Goal: Information Seeking & Learning: Find specific fact

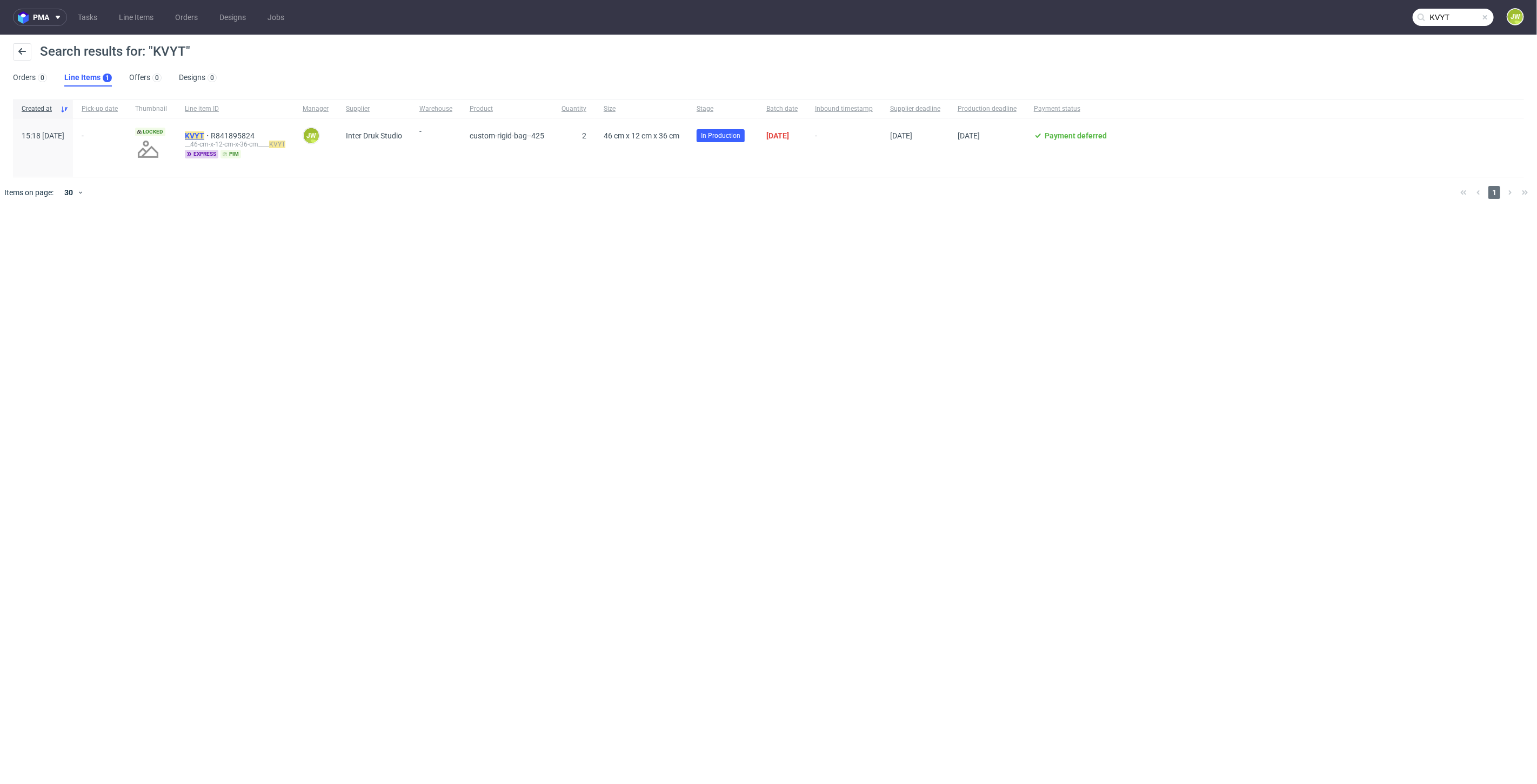
click at [204, 136] on mark "KVYT" at bounding box center [194, 136] width 19 height 9
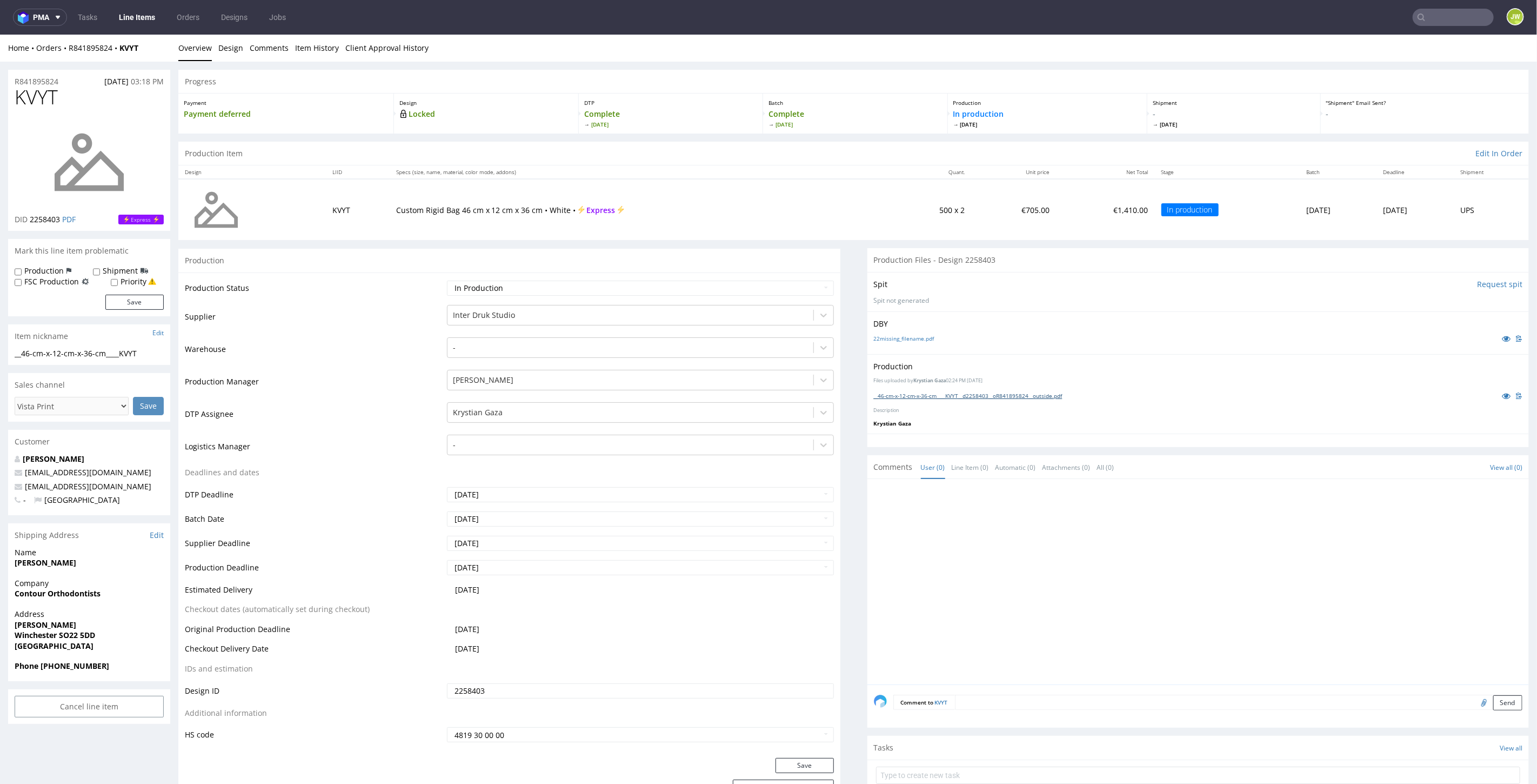
click at [888, 397] on link "__46-cm-x-12-cm-x-36-cm____KVYT__d2258403__oR841895824__outside.pdf" at bounding box center [968, 395] width 189 height 8
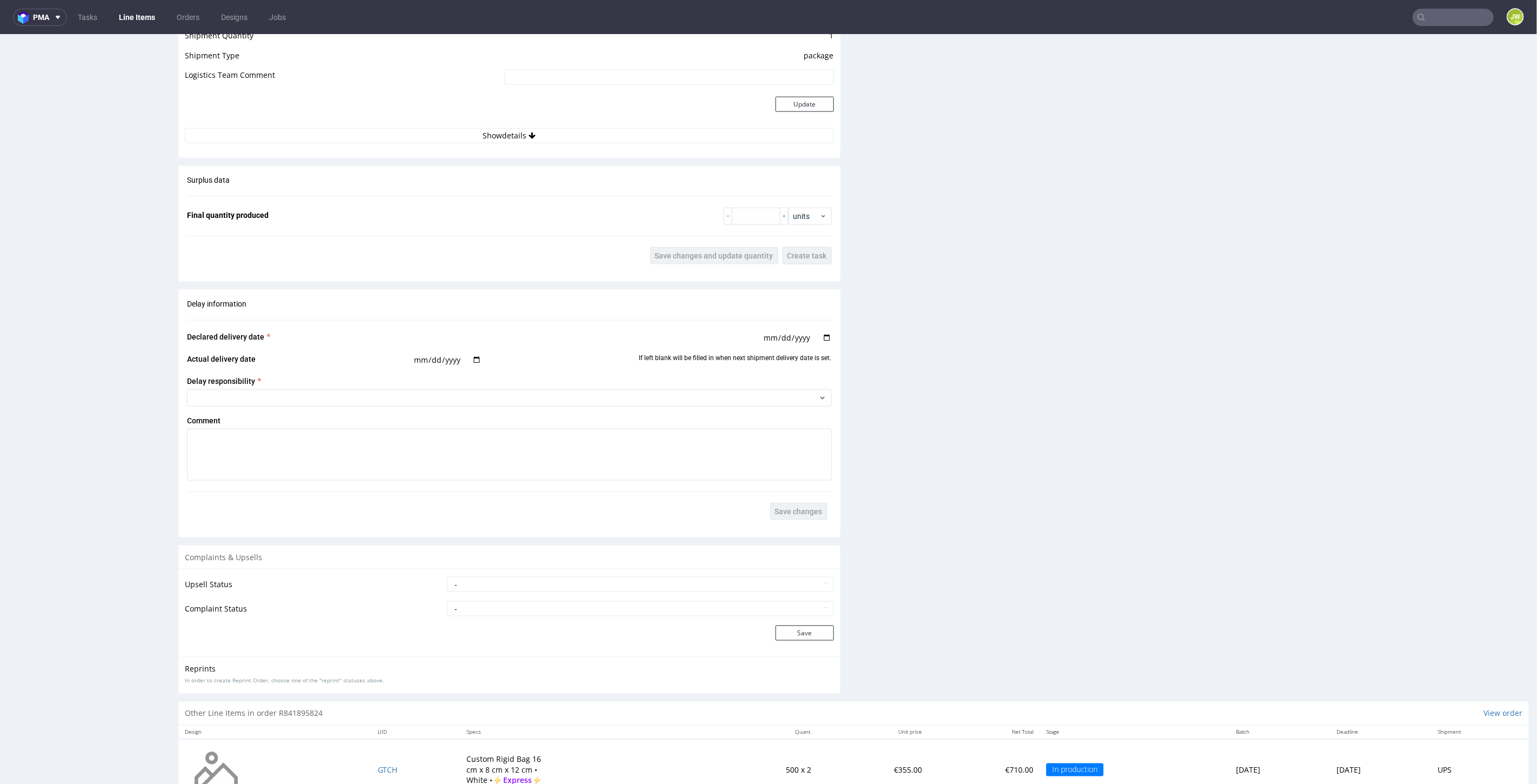
scroll to position [1121, 0]
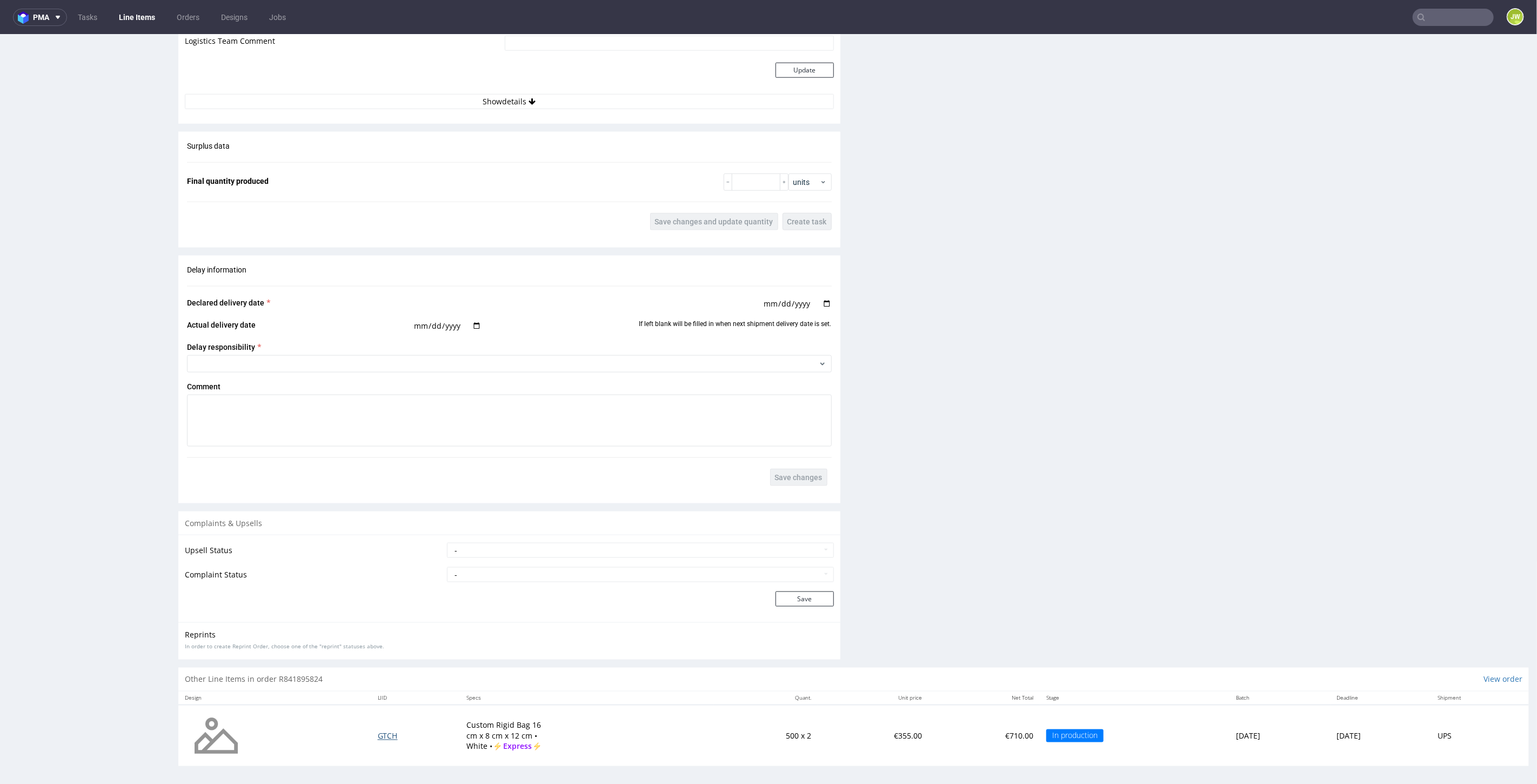
click at [378, 732] on span "GTCH" at bounding box center [388, 735] width 20 height 10
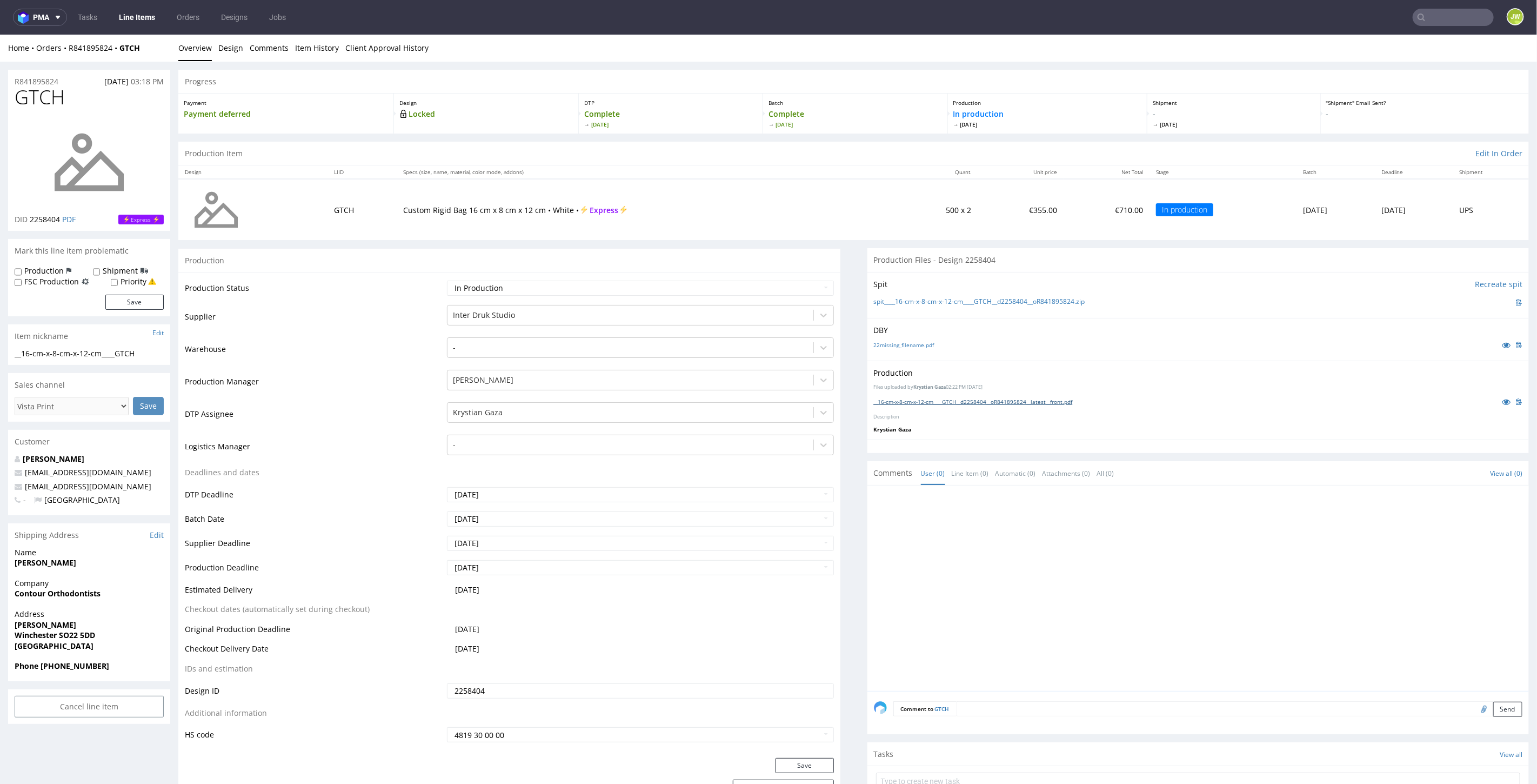
click at [909, 399] on link "__16-cm-x-8-cm-x-12-cm____GTCH__d2258404__oR841895824__latest__front.pdf" at bounding box center [973, 401] width 199 height 8
click at [1441, 8] on nav "pma Tasks Line Items Orders Designs Jobs JW" at bounding box center [768, 17] width 1537 height 34
click at [1440, 9] on input "text" at bounding box center [1454, 17] width 81 height 17
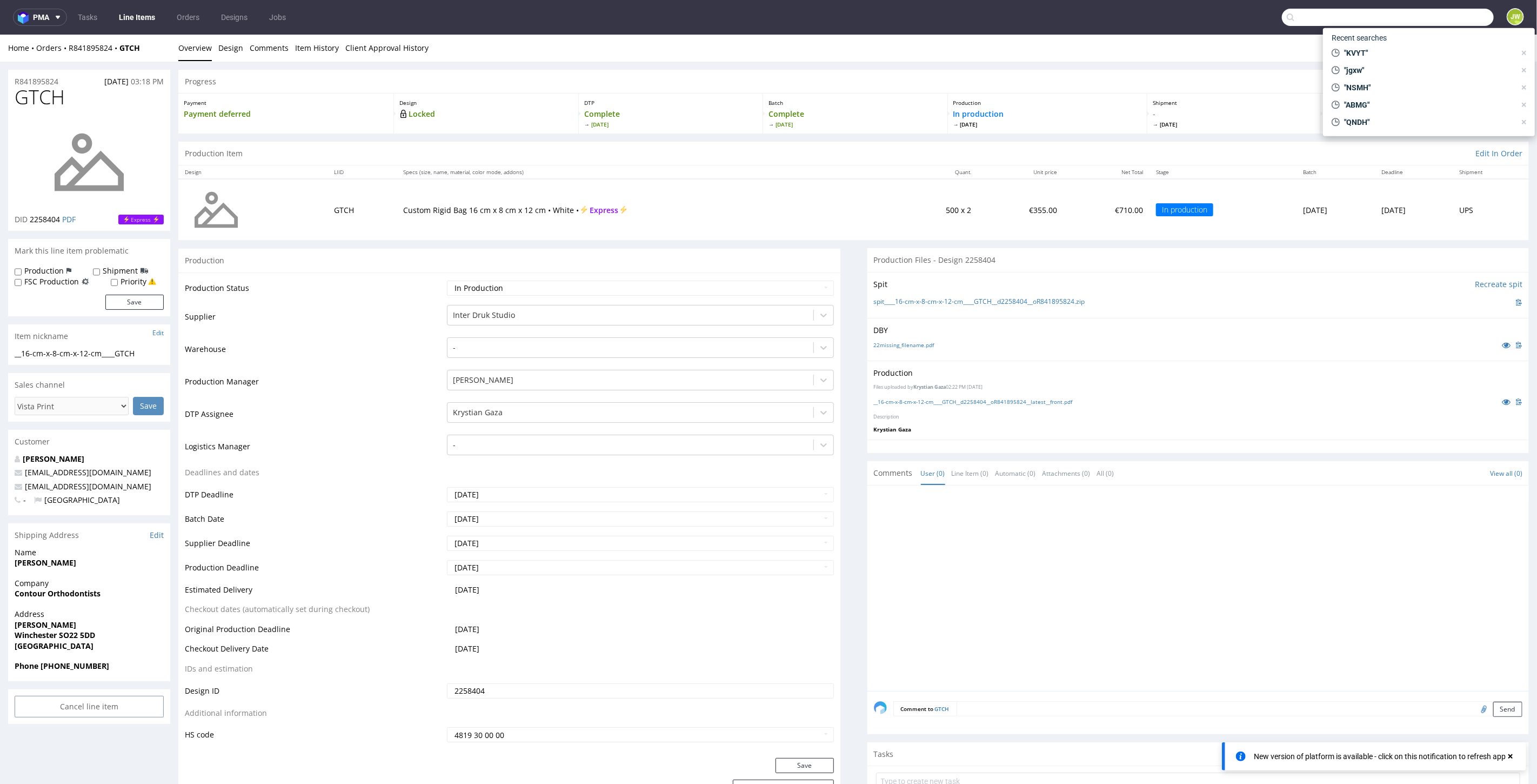
paste input "R918350827__KAEV"
drag, startPoint x: 1337, startPoint y: 23, endPoint x: 1161, endPoint y: 22, distance: 176.0
click at [1161, 22] on nav "pma Tasks Line Items Orders Designs Jobs KAEV JW" at bounding box center [768, 17] width 1537 height 34
type input "KAEV"
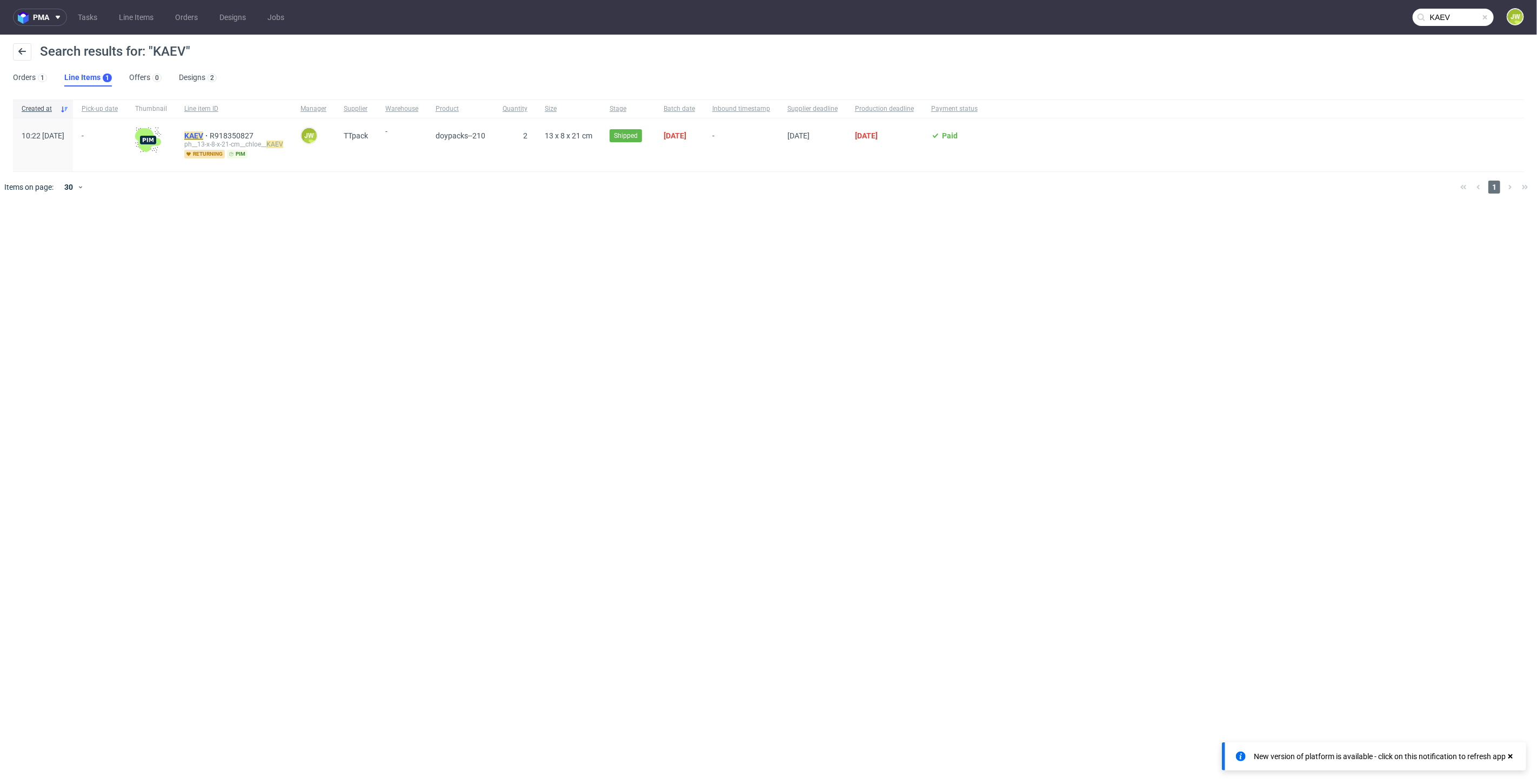
click at [203, 136] on mark "KAEV" at bounding box center [193, 136] width 19 height 9
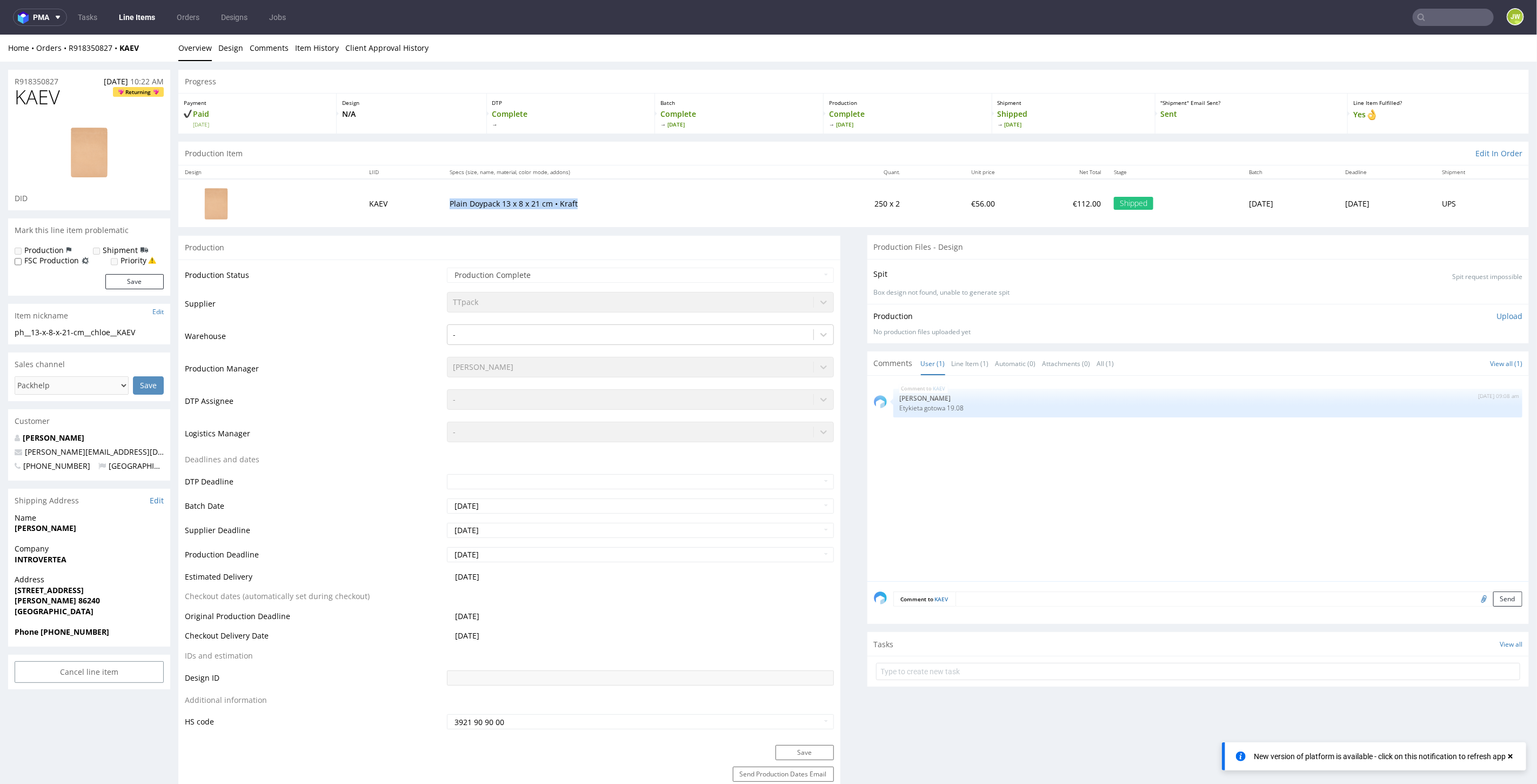
drag, startPoint x: 431, startPoint y: 199, endPoint x: 560, endPoint y: 206, distance: 129.2
click at [560, 206] on td "Plain Doypack 13 x 8 x 21 cm • Kraft" at bounding box center [625, 203] width 364 height 48
copy p "Plain Doypack 13 x 8 x 21 cm • Kraft"
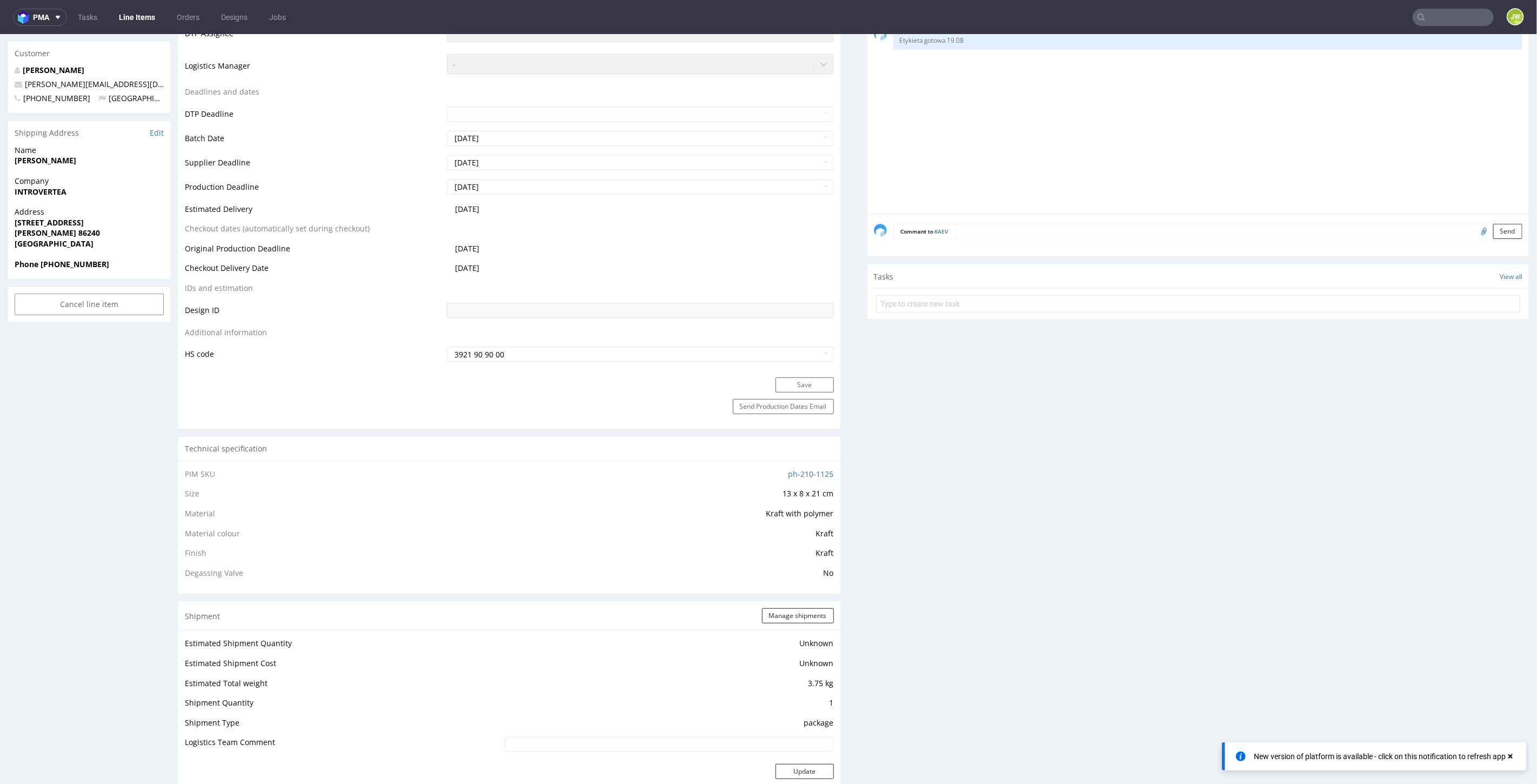
scroll to position [349, 0]
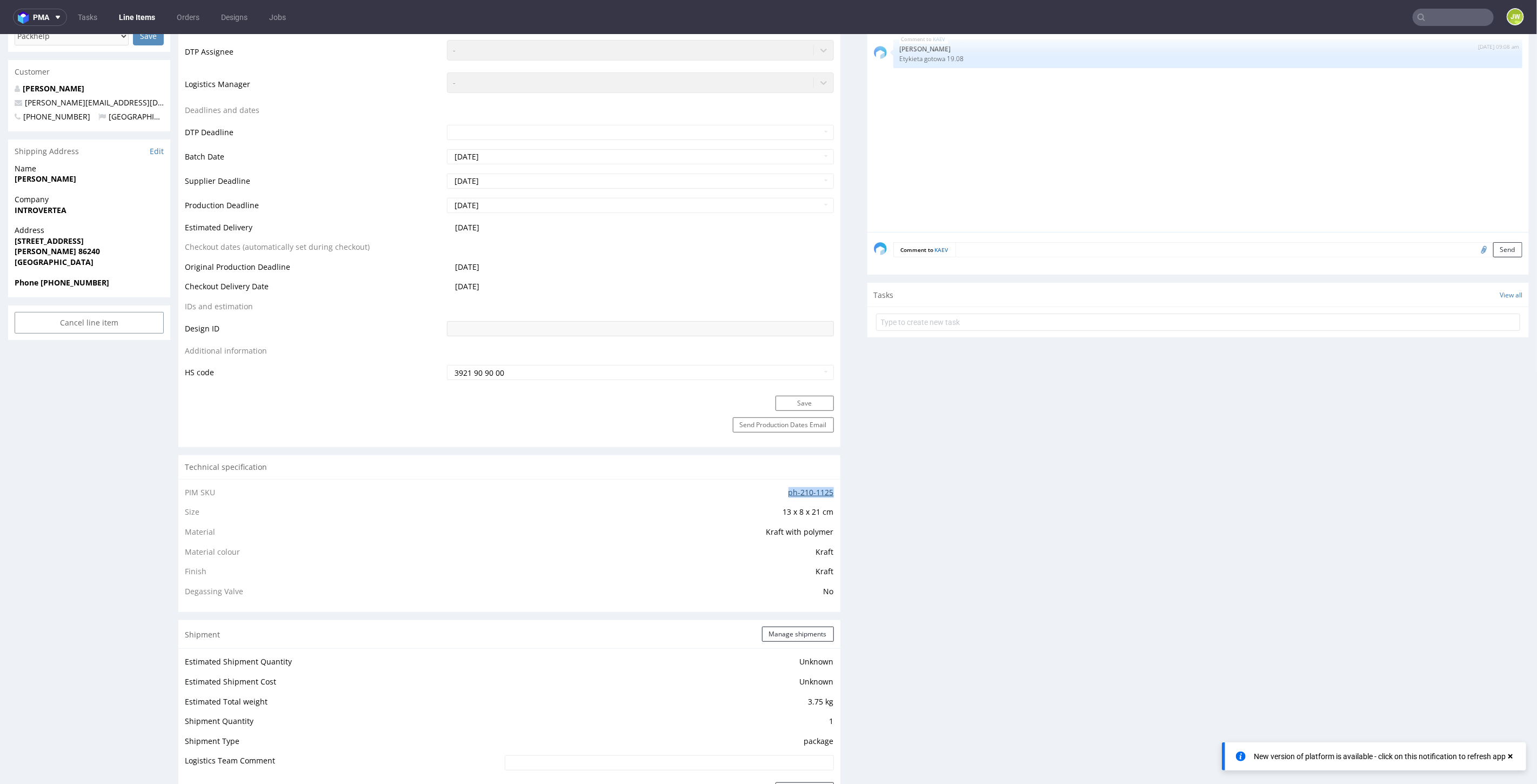
drag, startPoint x: 786, startPoint y: 488, endPoint x: 822, endPoint y: 485, distance: 36.1
click at [822, 486] on td "ph-210-1125" at bounding box center [638, 496] width 389 height 20
copy link "ph-210-1125"
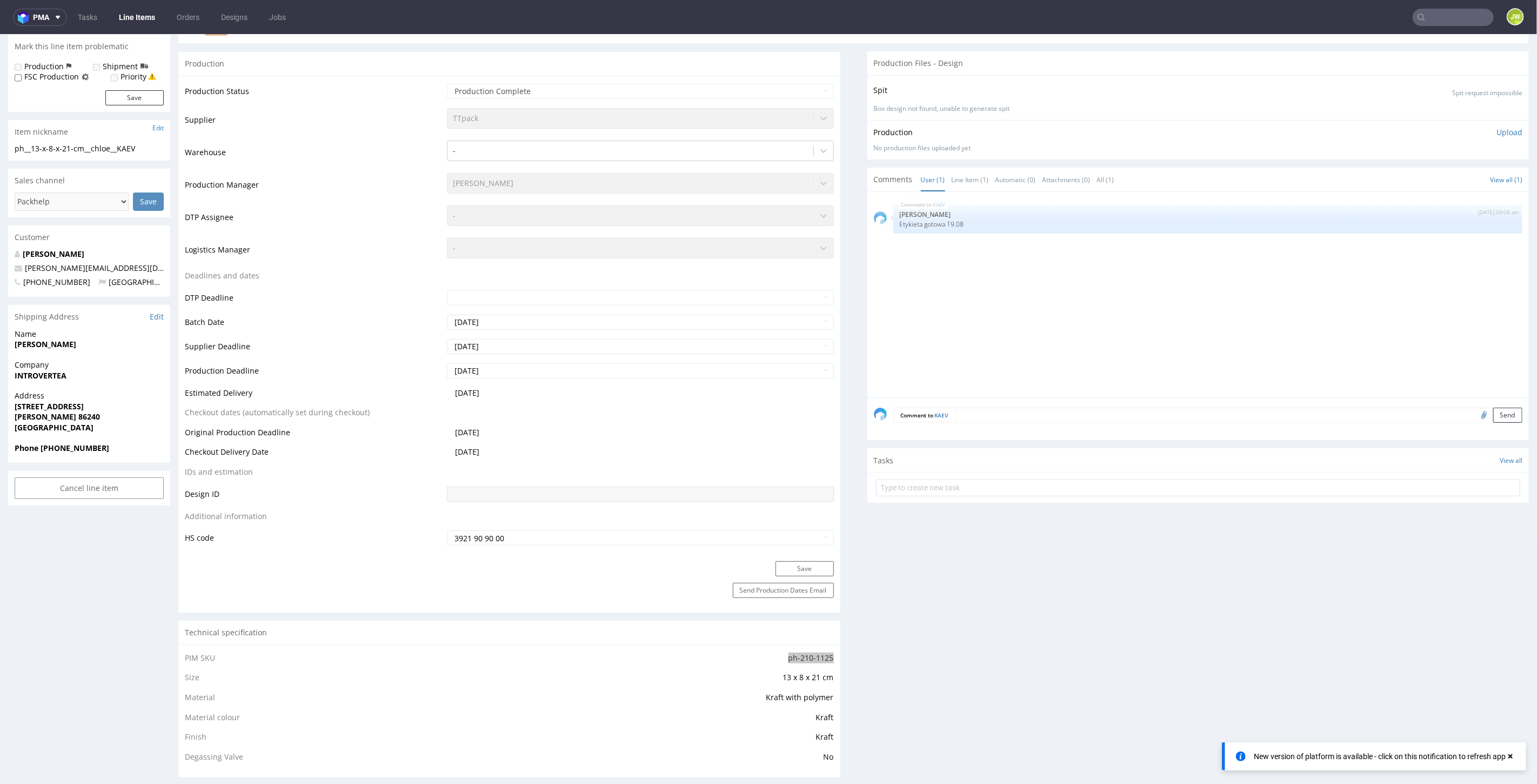
scroll to position [0, 0]
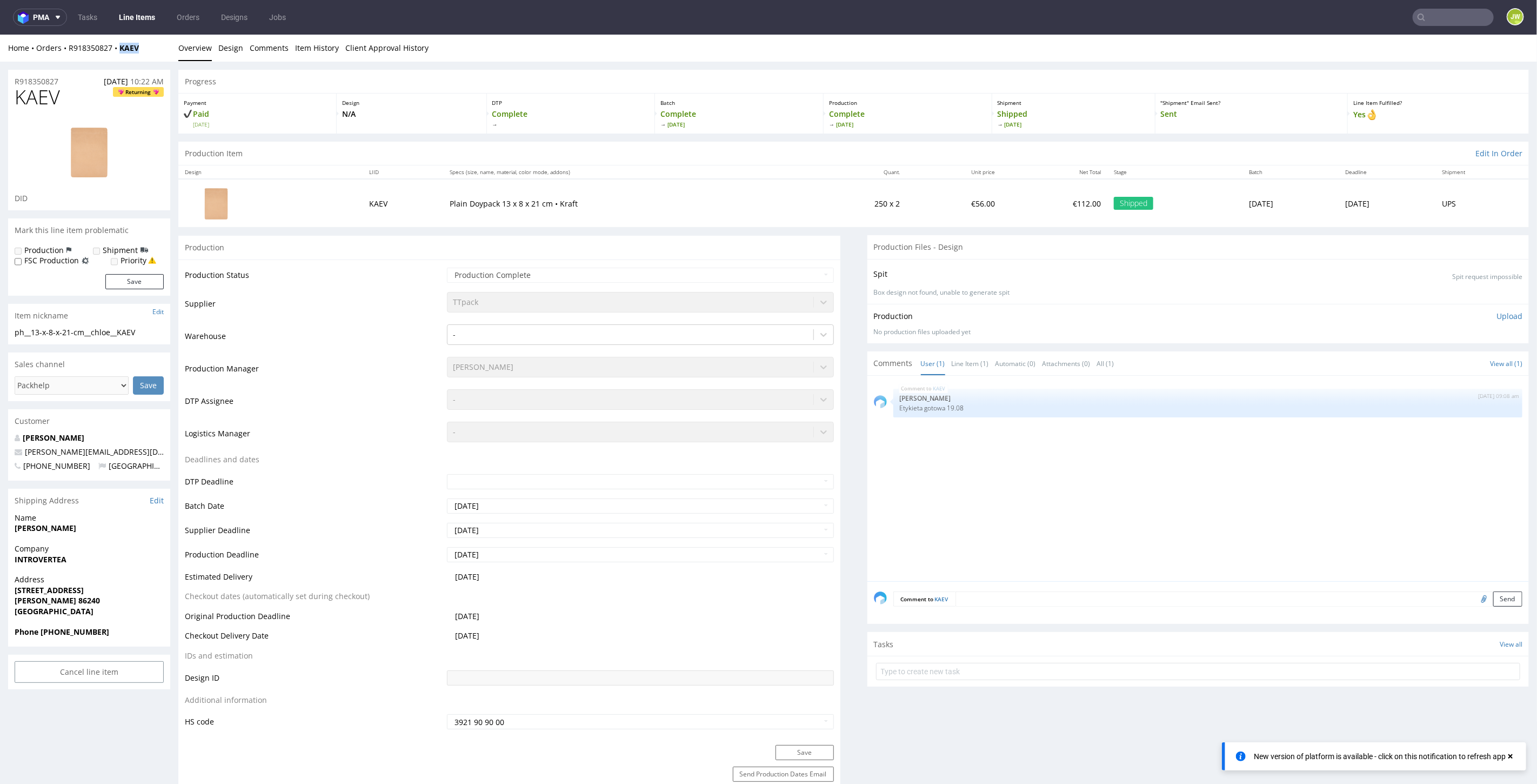
drag, startPoint x: 154, startPoint y: 47, endPoint x: 118, endPoint y: 55, distance: 36.9
click at [118, 55] on div "Home Orders R918350827 KAEV Overview Design Comments Item History Client Approv…" at bounding box center [768, 48] width 1537 height 27
copy strong "KAEV"
click at [1436, 9] on input "text" at bounding box center [1454, 17] width 81 height 17
type input "fglz"
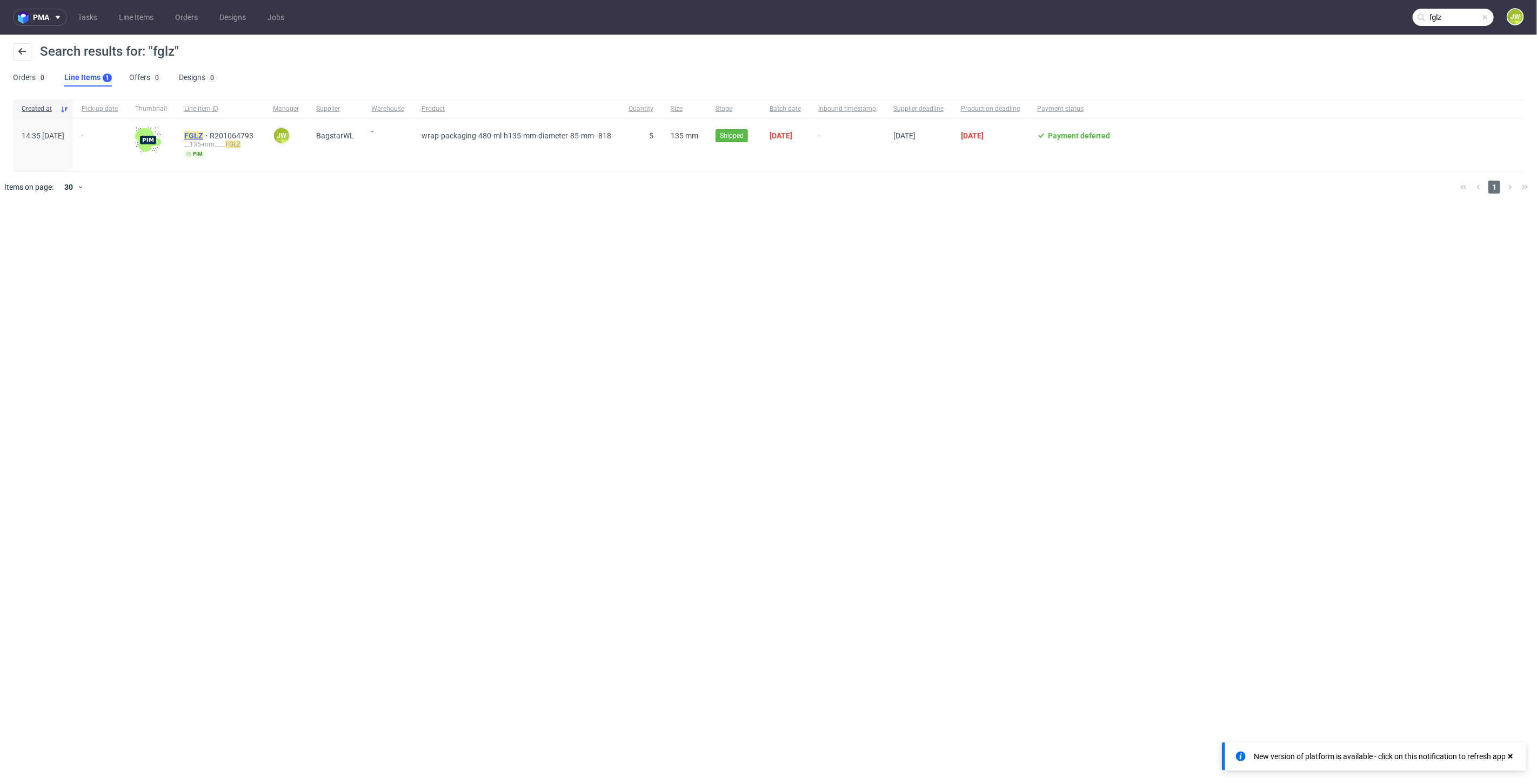
click at [203, 133] on mark "FGLZ" at bounding box center [193, 136] width 19 height 9
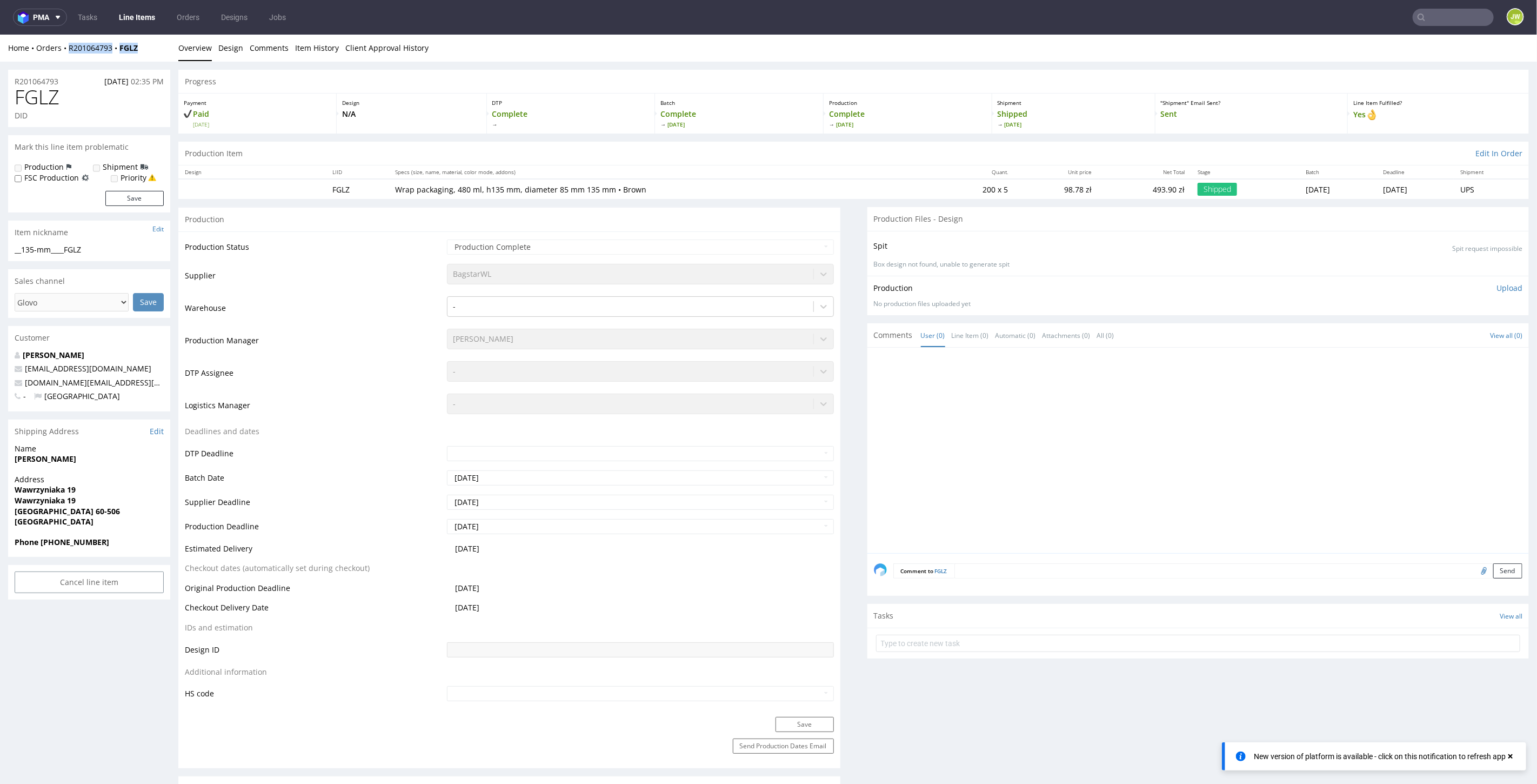
drag, startPoint x: 147, startPoint y: 49, endPoint x: 64, endPoint y: 52, distance: 83.1
click at [64, 52] on div "Home Orders R201064793 FGLZ" at bounding box center [89, 48] width 162 height 11
copy div "R201064793 FGLZ"
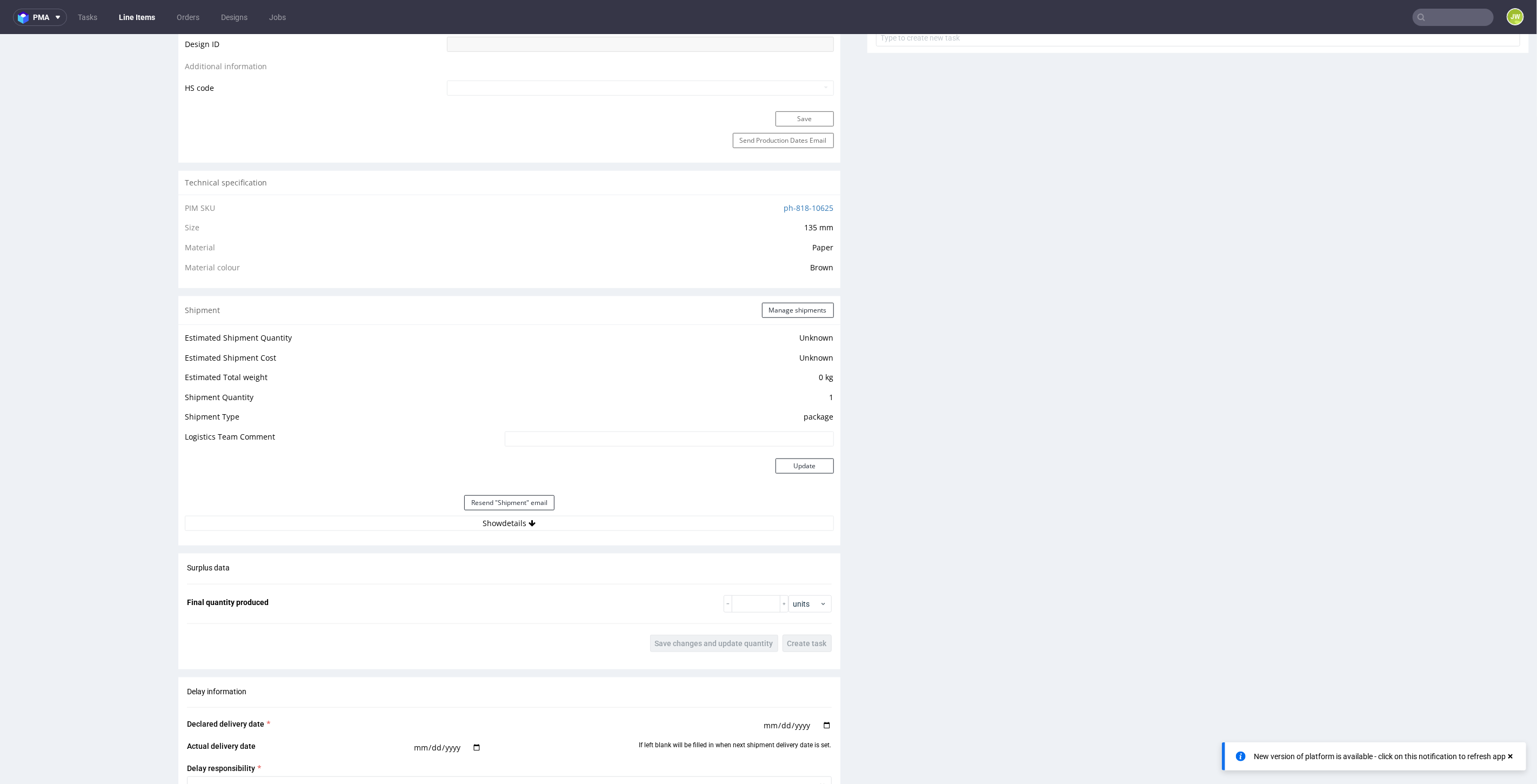
scroll to position [840, 0]
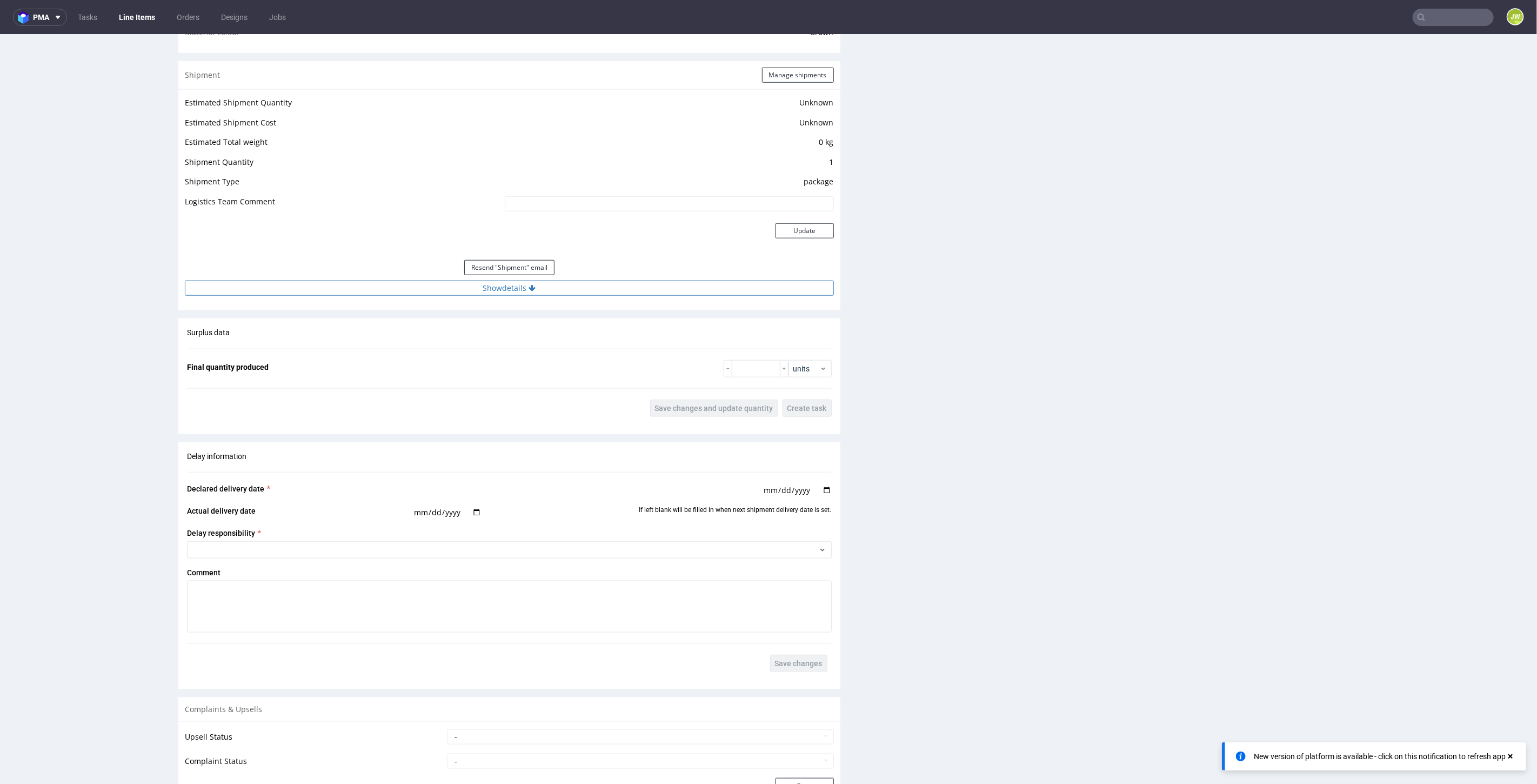
click at [502, 284] on button "Show details" at bounding box center [509, 287] width 649 height 15
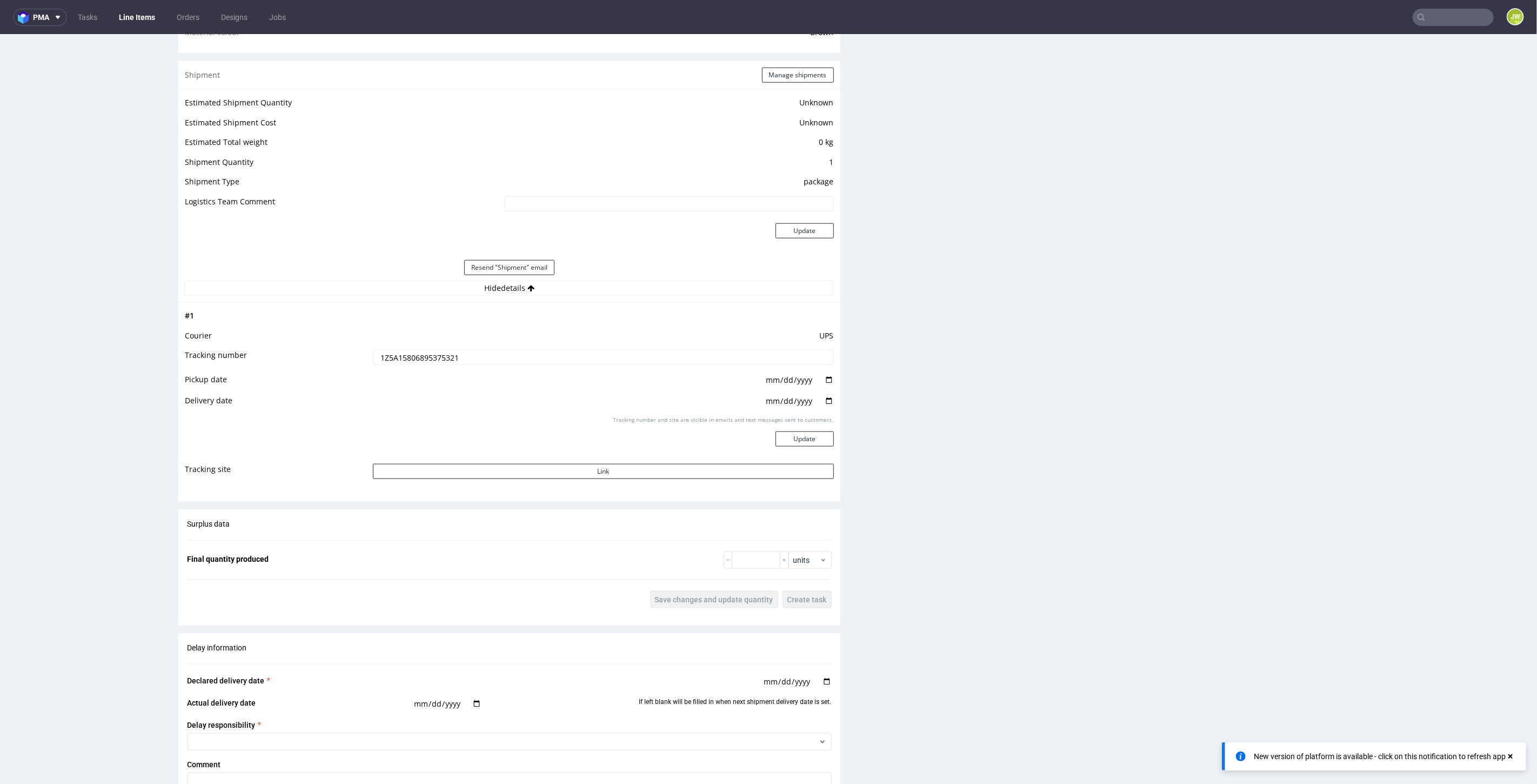
click at [447, 351] on input "1Z5A15806895375321" at bounding box center [603, 356] width 461 height 15
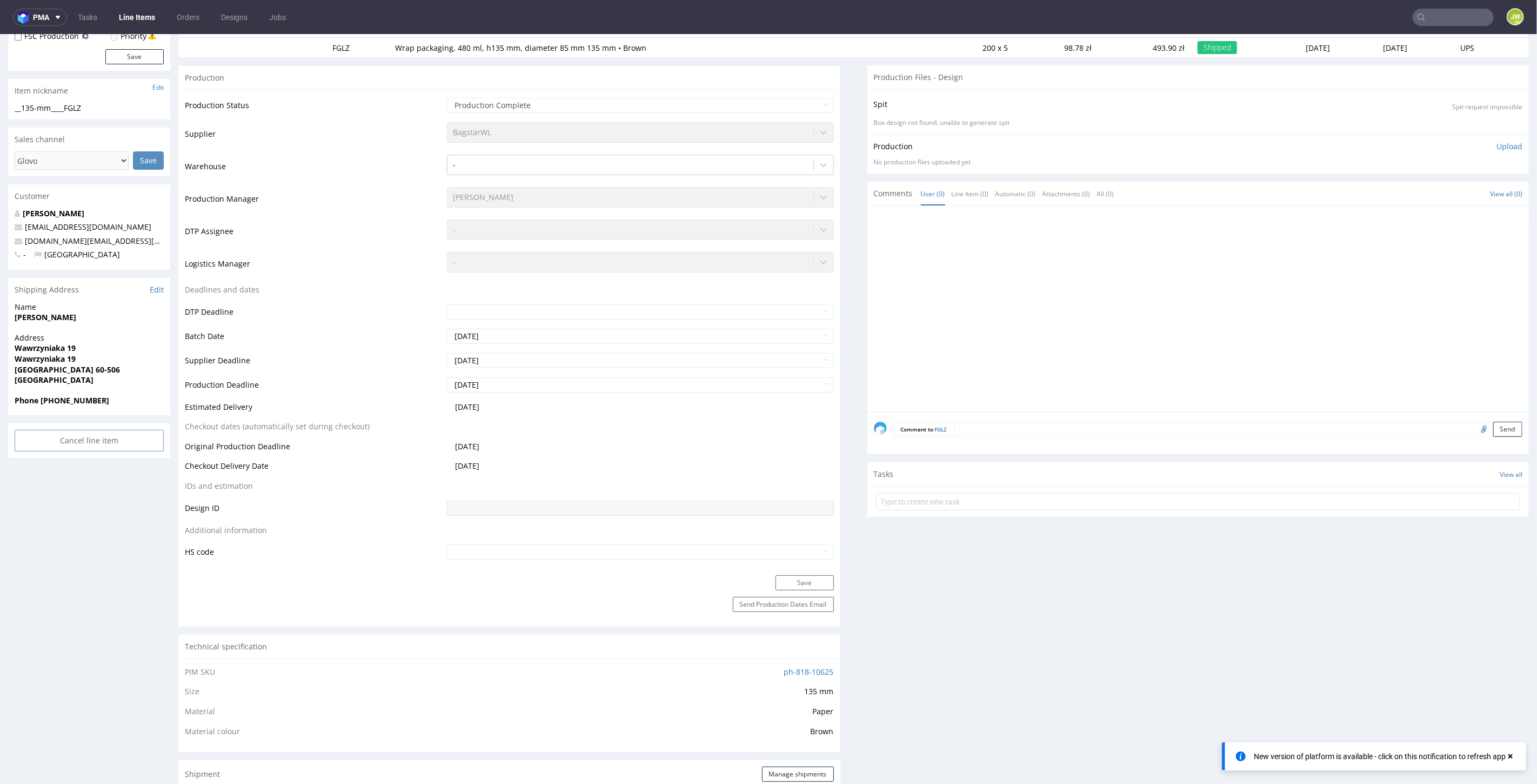
scroll to position [0, 0]
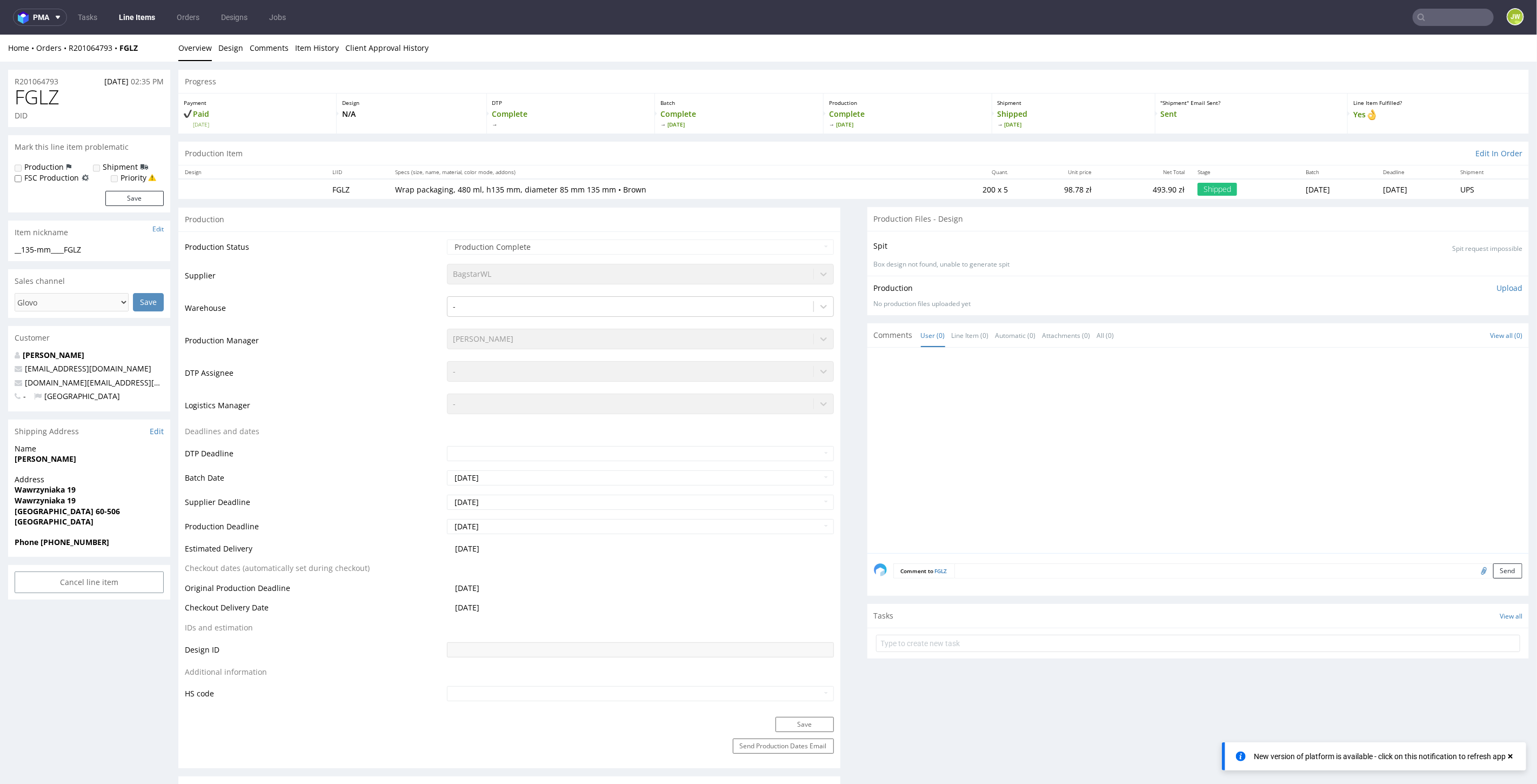
click at [851, 184] on p "Wrap packaging, 480 ml, h135 mm, diameter 85 mm 135 mm • Brown" at bounding box center [662, 189] width 534 height 11
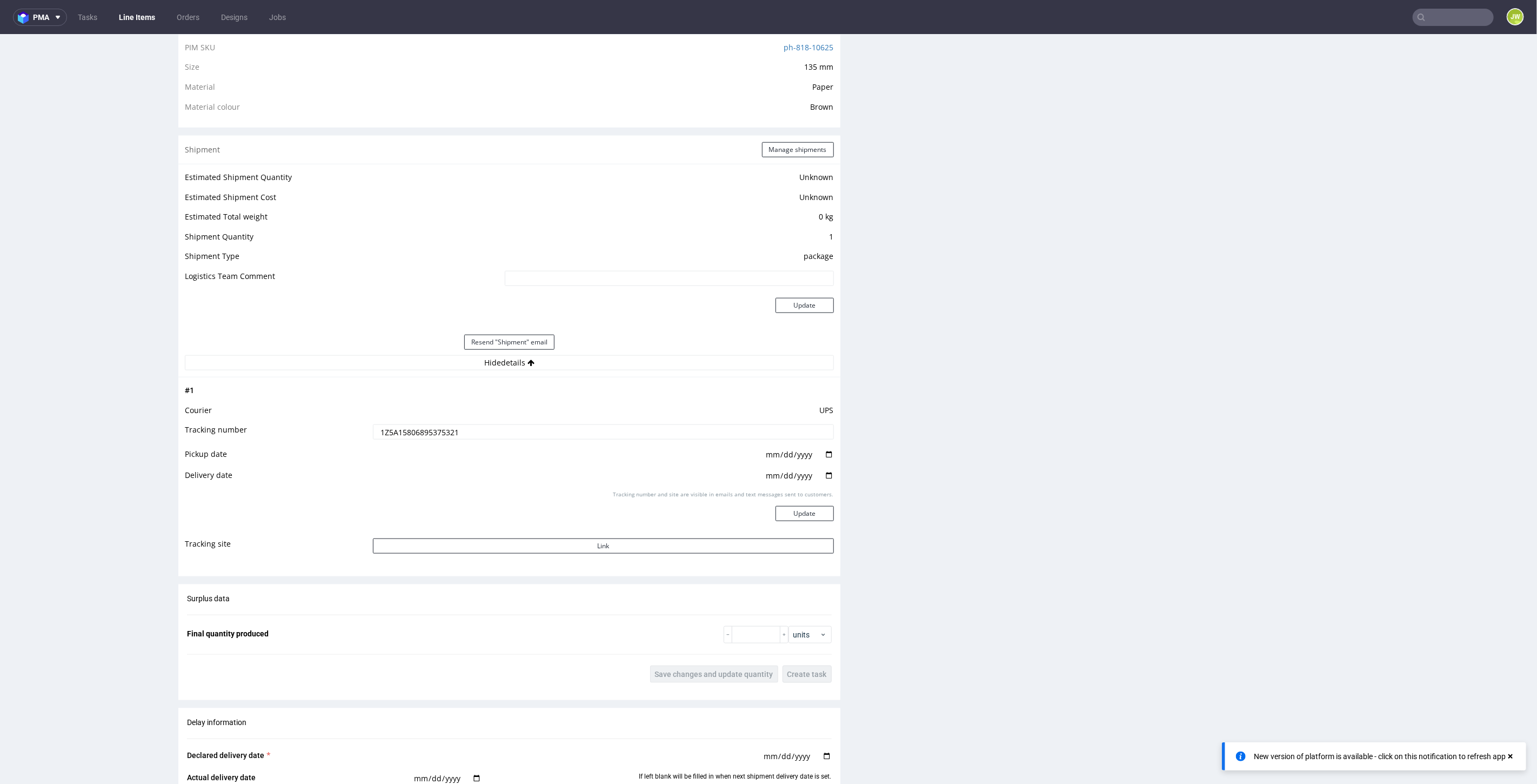
scroll to position [960, 0]
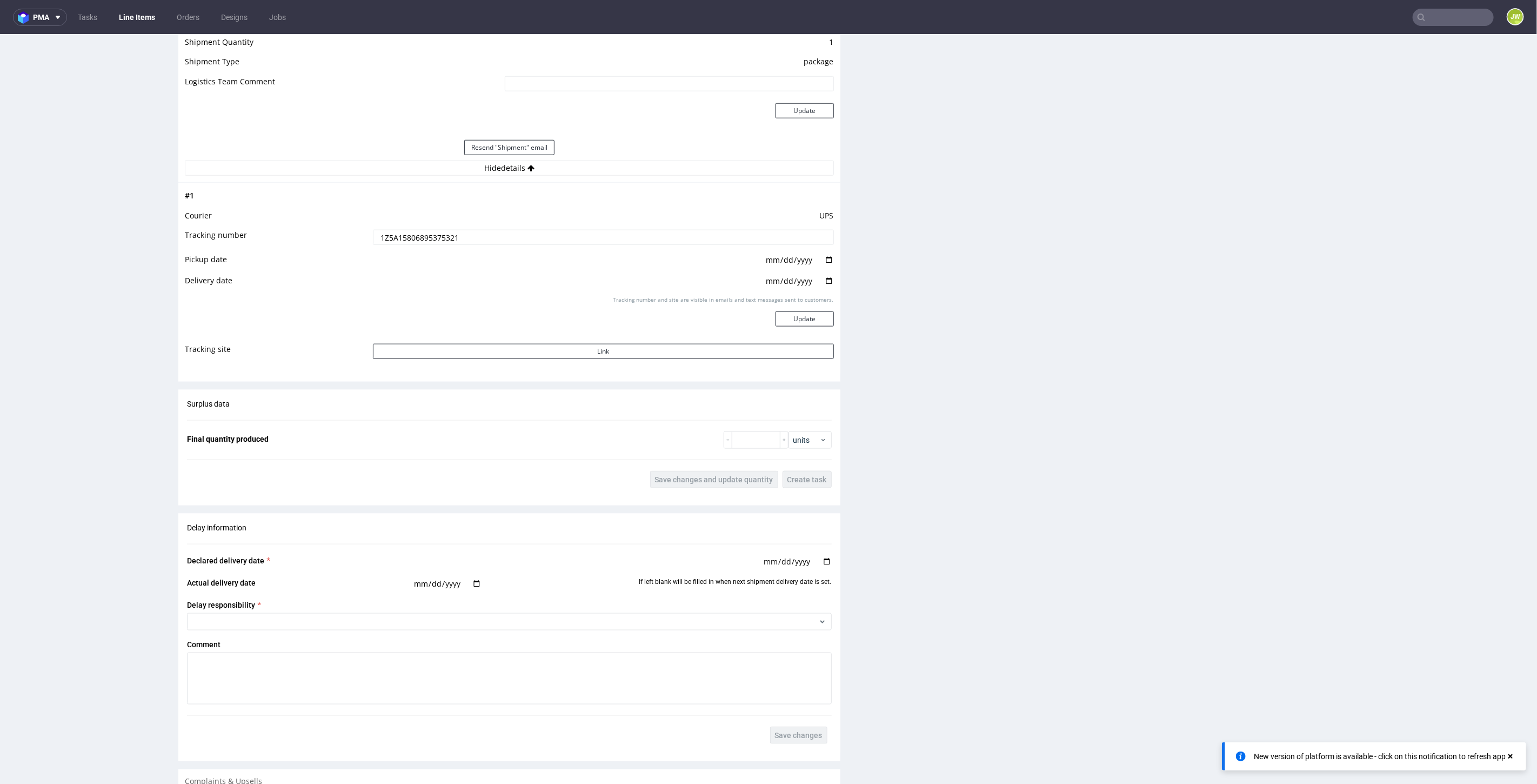
drag, startPoint x: 751, startPoint y: 277, endPoint x: 772, endPoint y: 279, distance: 21.1
click at [772, 279] on td "2025-07-16" at bounding box center [602, 284] width 464 height 21
